Goal: Navigation & Orientation: Find specific page/section

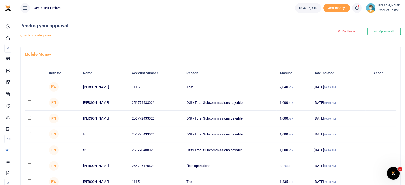
click at [22, 34] on icon at bounding box center [20, 35] width 3 height 3
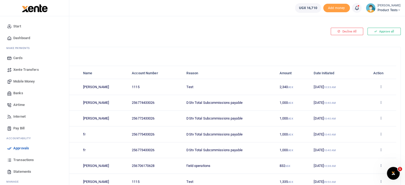
click at [25, 159] on span "Transactions" at bounding box center [23, 159] width 20 height 5
